Goal: Task Accomplishment & Management: Use online tool/utility

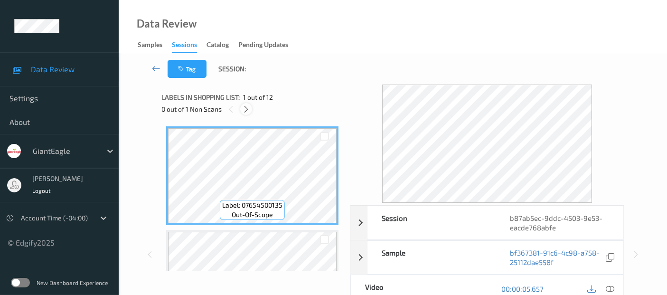
click at [245, 111] on icon at bounding box center [246, 109] width 8 height 9
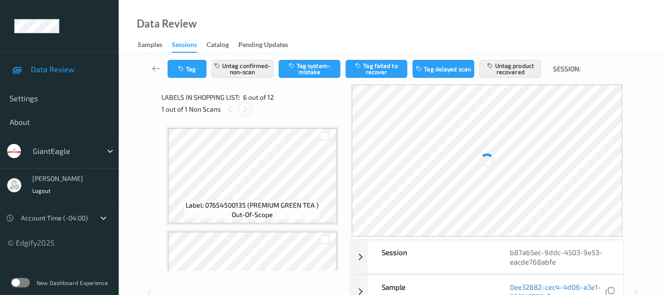
scroll to position [418, 0]
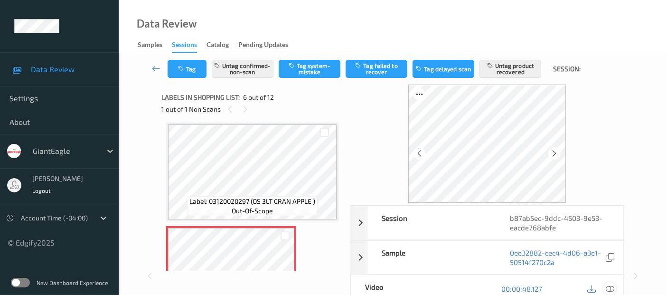
click at [610, 288] on icon at bounding box center [609, 288] width 9 height 9
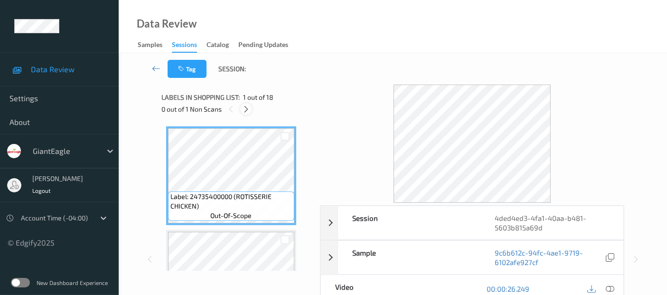
click at [249, 110] on icon at bounding box center [246, 109] width 8 height 9
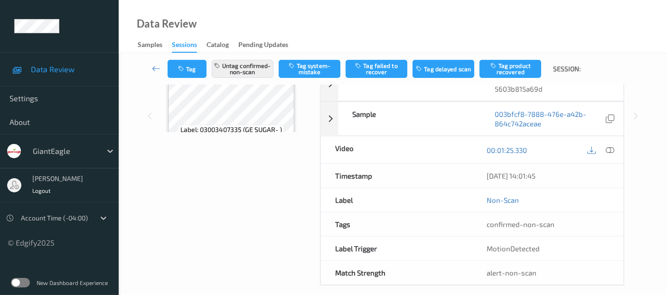
scroll to position [139, 0]
click at [522, 72] on button "Tag product recovered" at bounding box center [510, 69] width 62 height 18
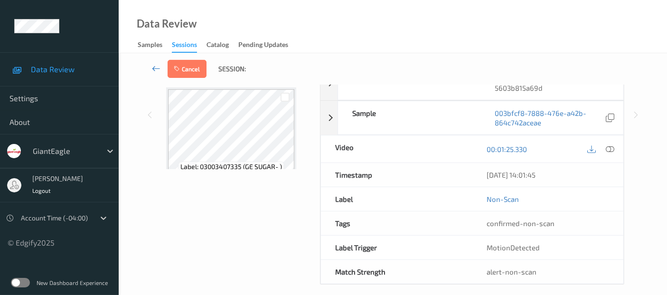
click at [157, 68] on icon at bounding box center [156, 68] width 9 height 9
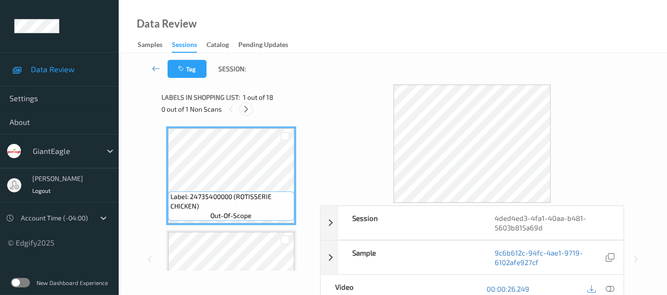
click at [245, 109] on icon at bounding box center [246, 109] width 8 height 9
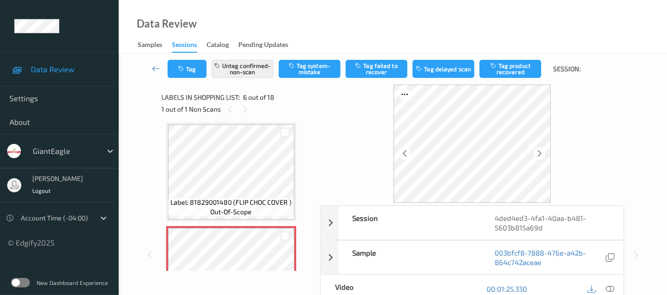
scroll to position [9, 0]
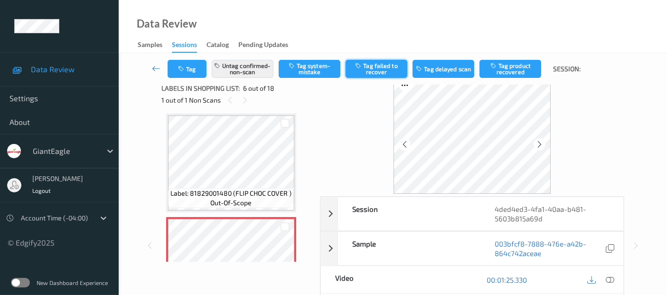
click at [369, 70] on button "Tag failed to recover" at bounding box center [376, 69] width 62 height 18
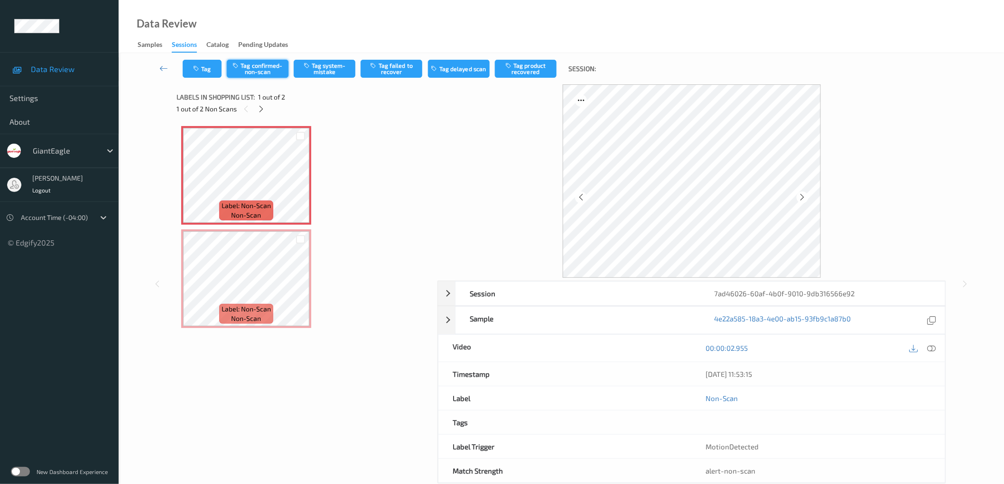
click at [278, 70] on button "Tag confirmed-non-scan" at bounding box center [258, 69] width 62 height 18
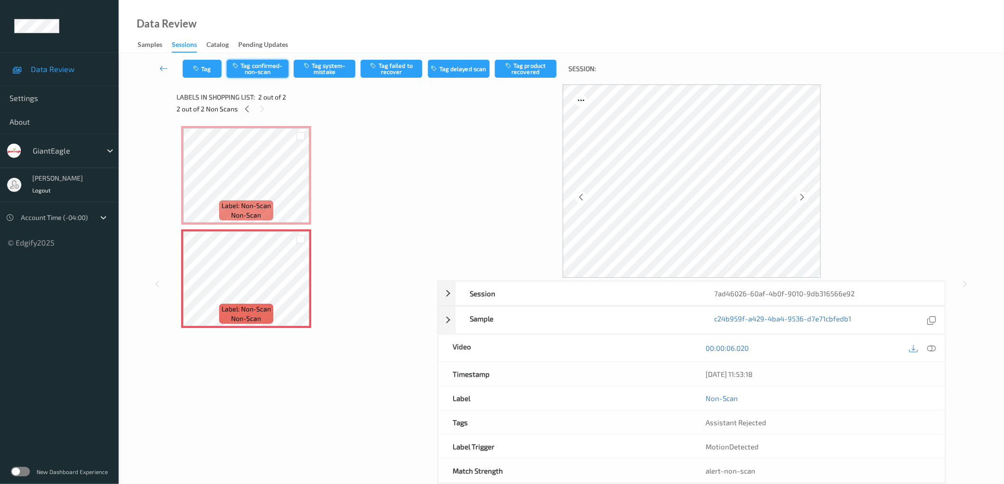
click at [273, 69] on button "Tag confirmed-non-scan" at bounding box center [258, 69] width 62 height 18
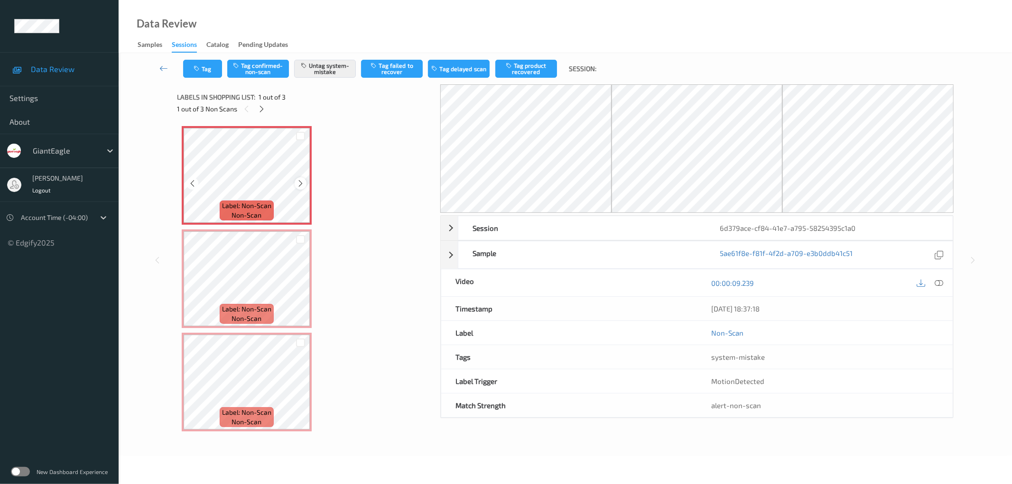
click at [297, 187] on icon at bounding box center [301, 183] width 8 height 9
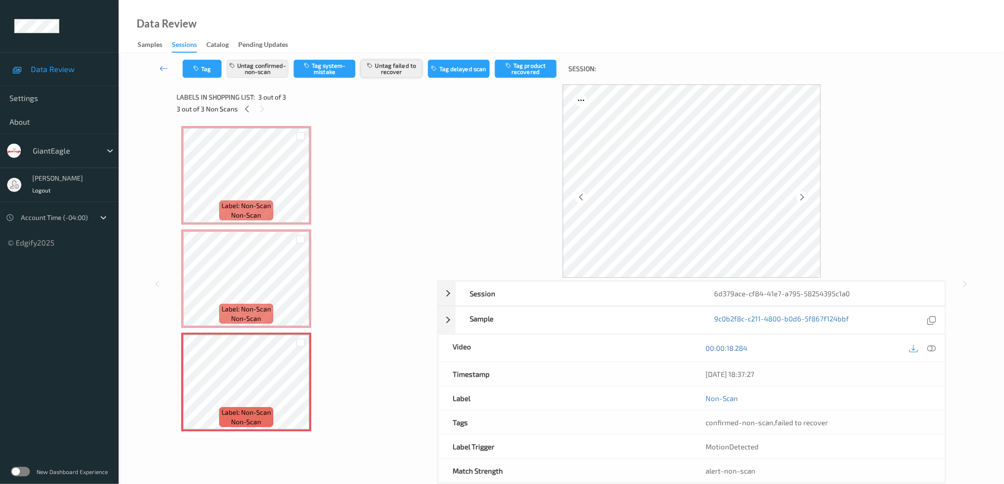
click at [388, 70] on button "Untag failed to recover" at bounding box center [392, 69] width 62 height 18
